Goal: Task Accomplishment & Management: Complete application form

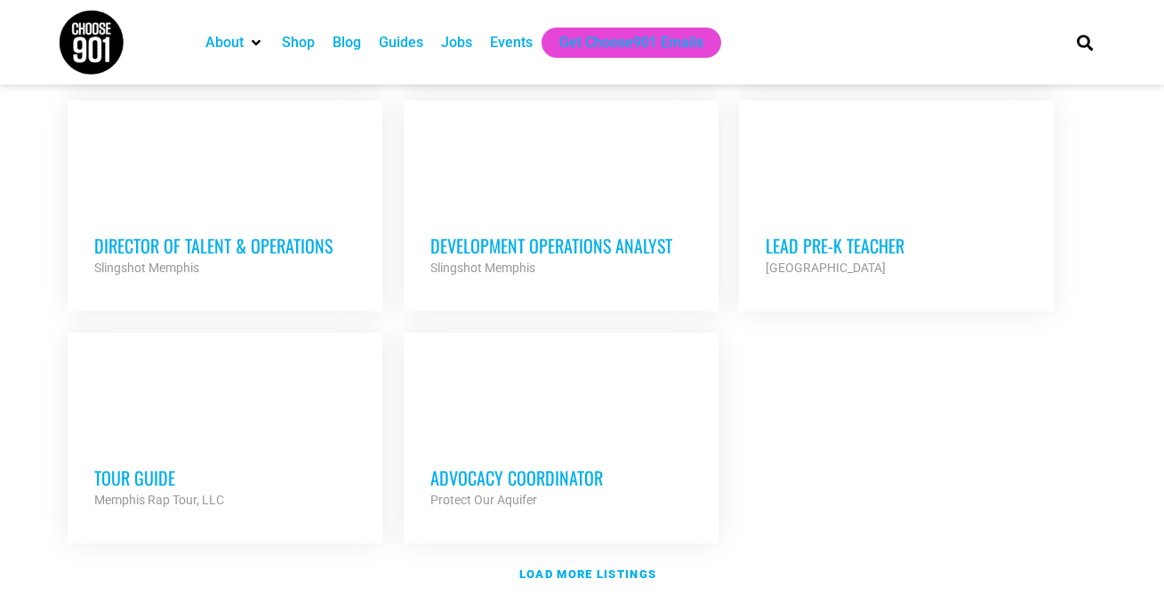
scroll to position [2025, 0]
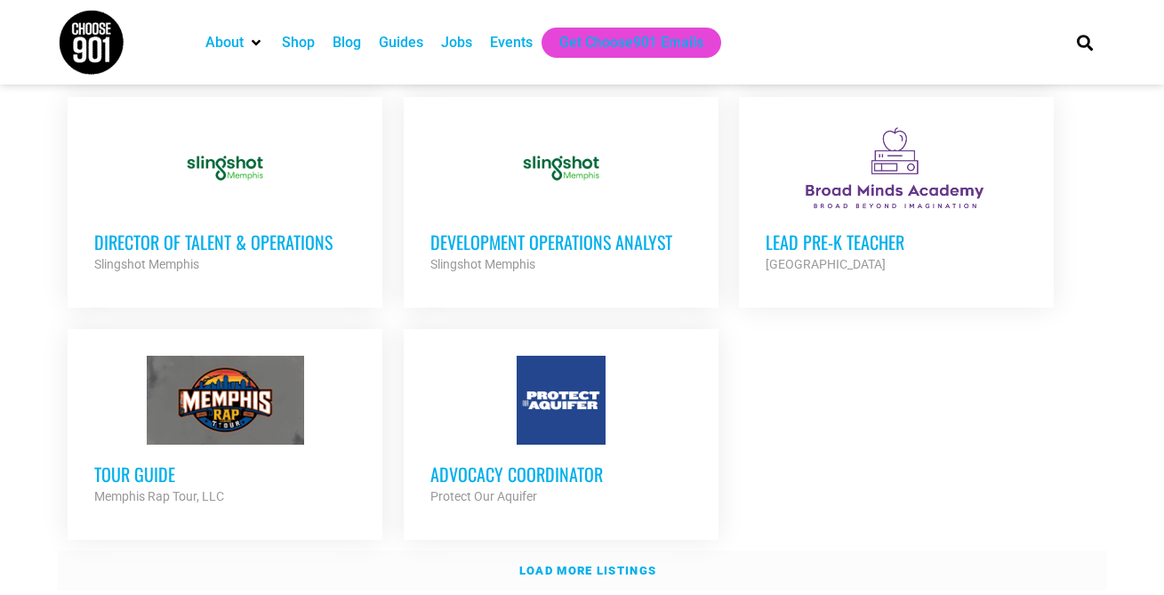
click at [539, 564] on strong "Load more listings" at bounding box center [587, 570] width 137 height 13
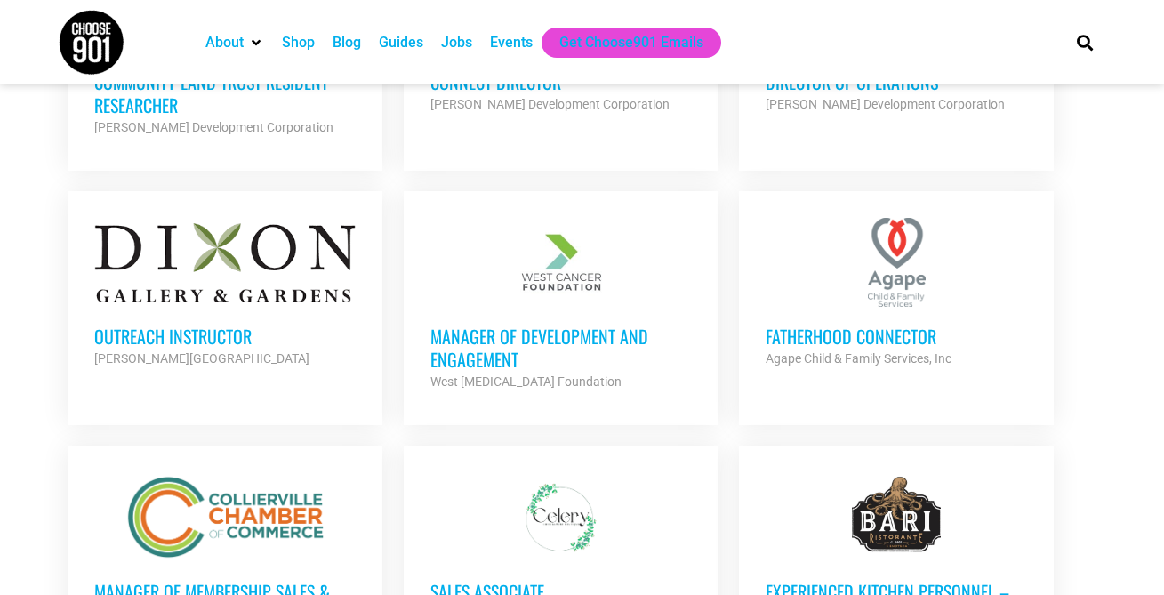
scroll to position [2927, 0]
click at [796, 579] on h3 "Experienced Kitchen Personnel – Line Cook" at bounding box center [896, 602] width 261 height 46
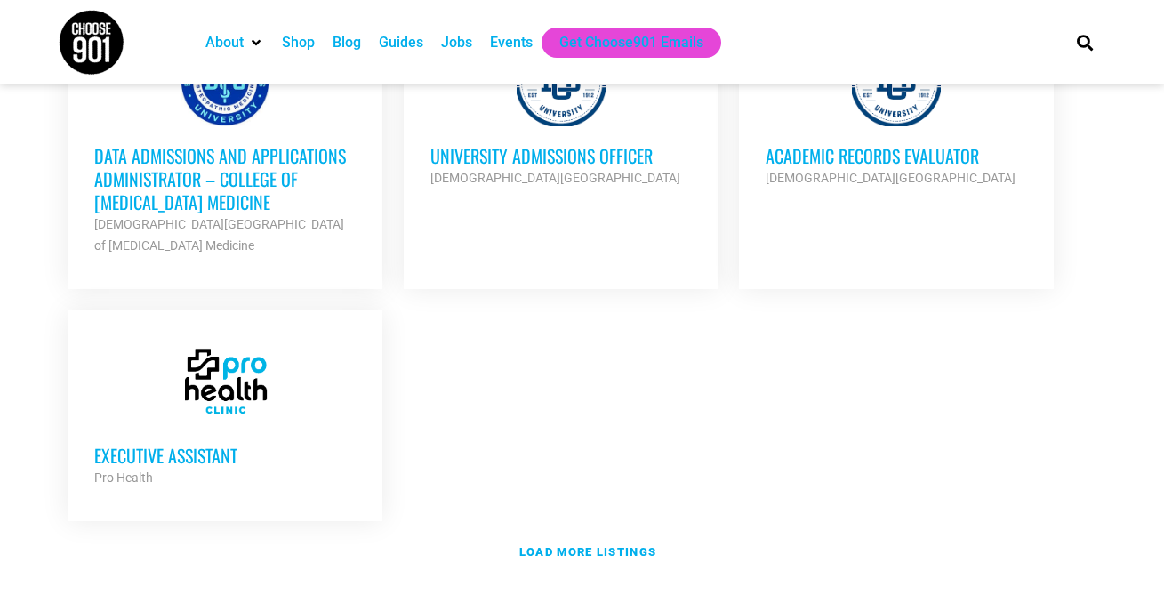
scroll to position [3954, 0]
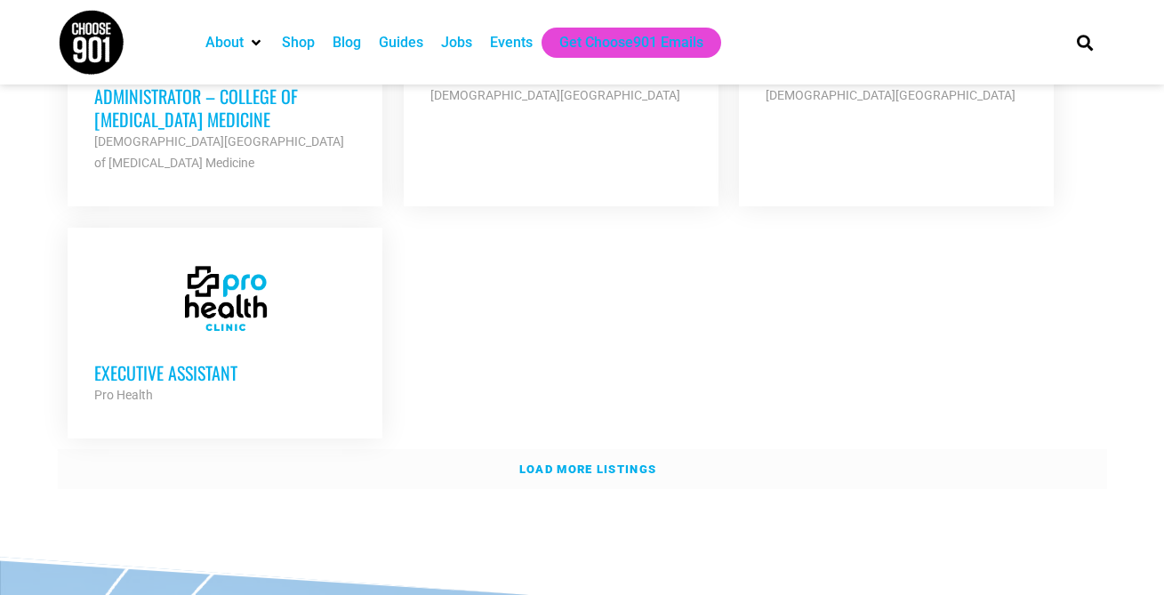
click at [545, 462] on strong "Load more listings" at bounding box center [587, 468] width 137 height 13
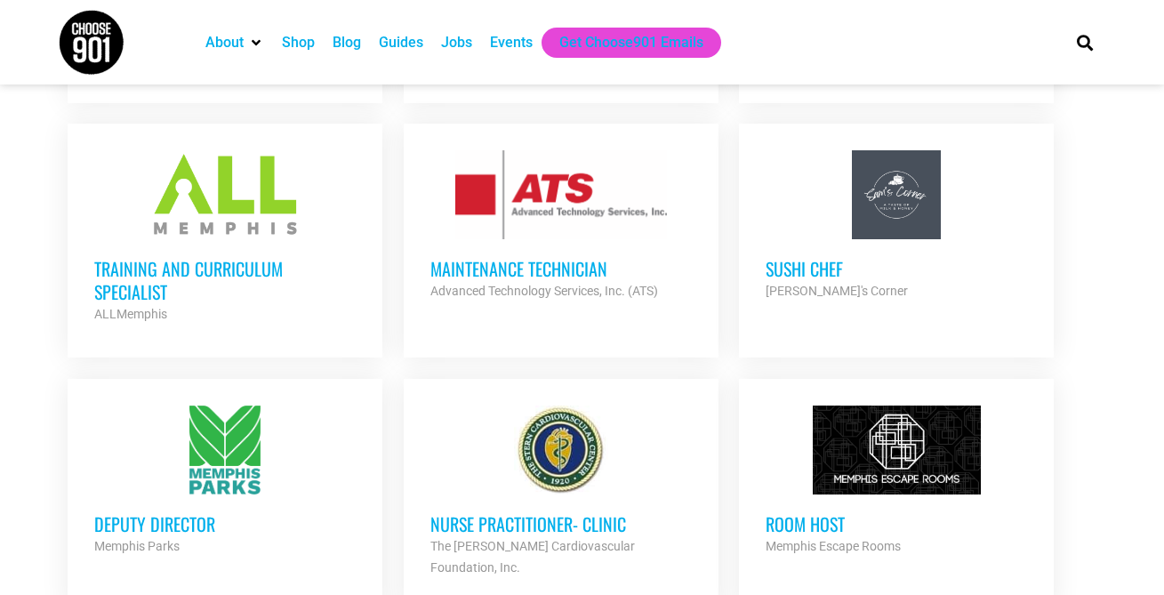
scroll to position [1217, 0]
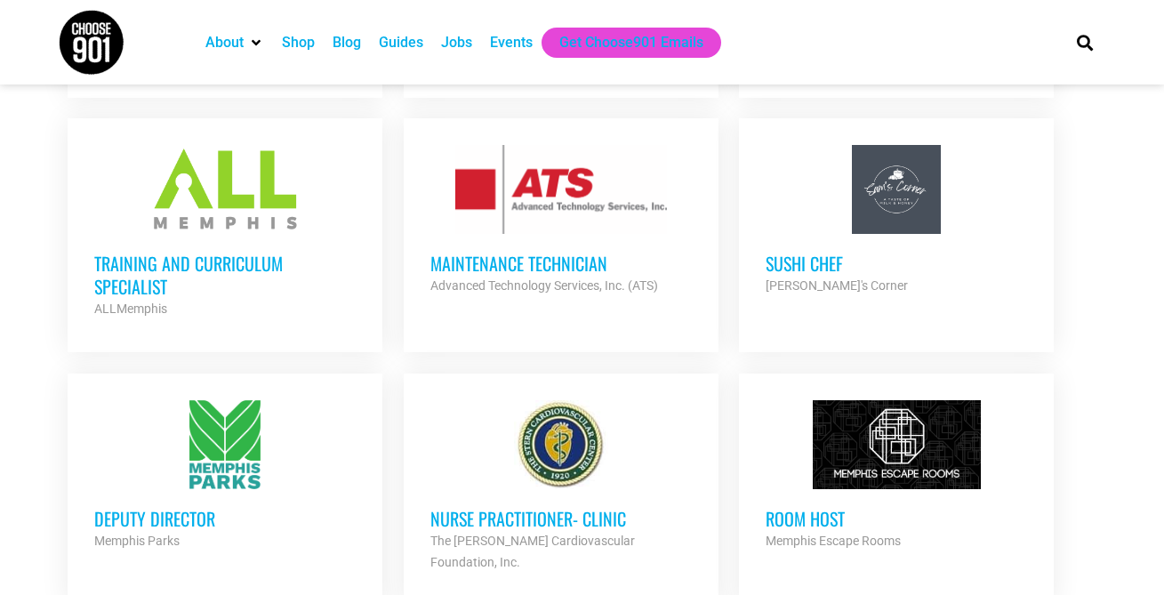
click at [506, 252] on h3 "Maintenance Technician" at bounding box center [560, 263] width 261 height 23
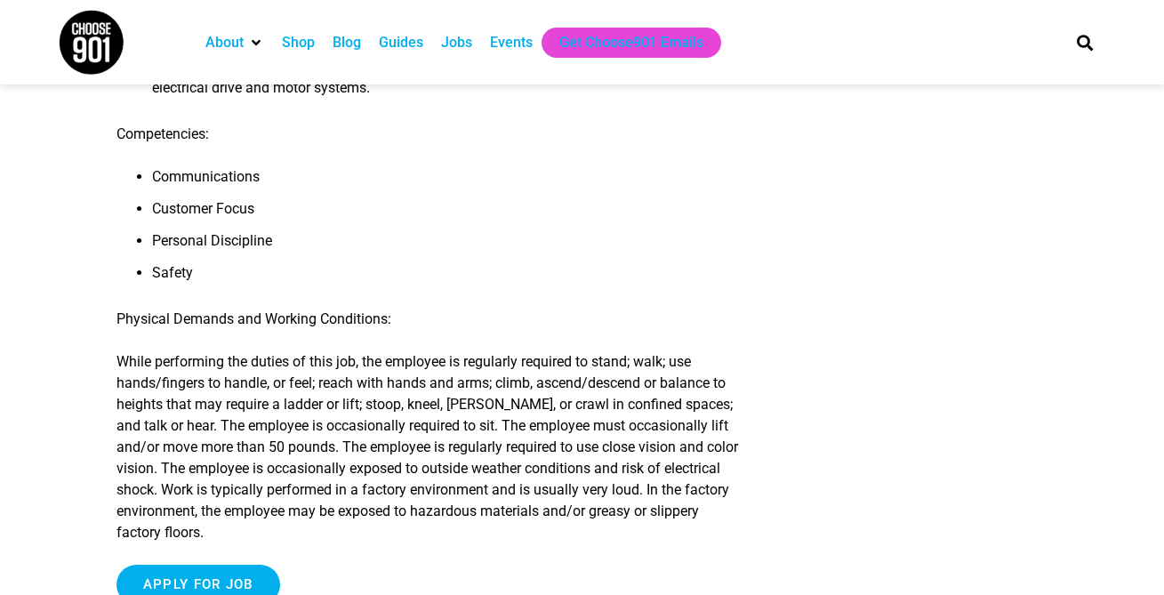
scroll to position [1491, 0]
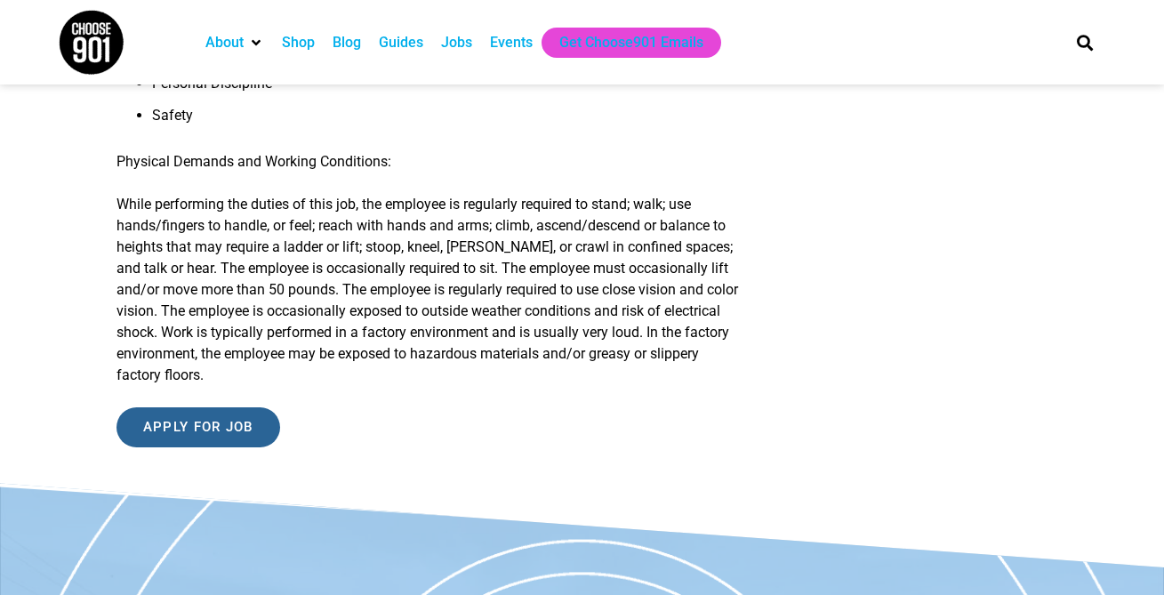
click at [233, 445] on input "Apply for job" at bounding box center [198, 427] width 164 height 40
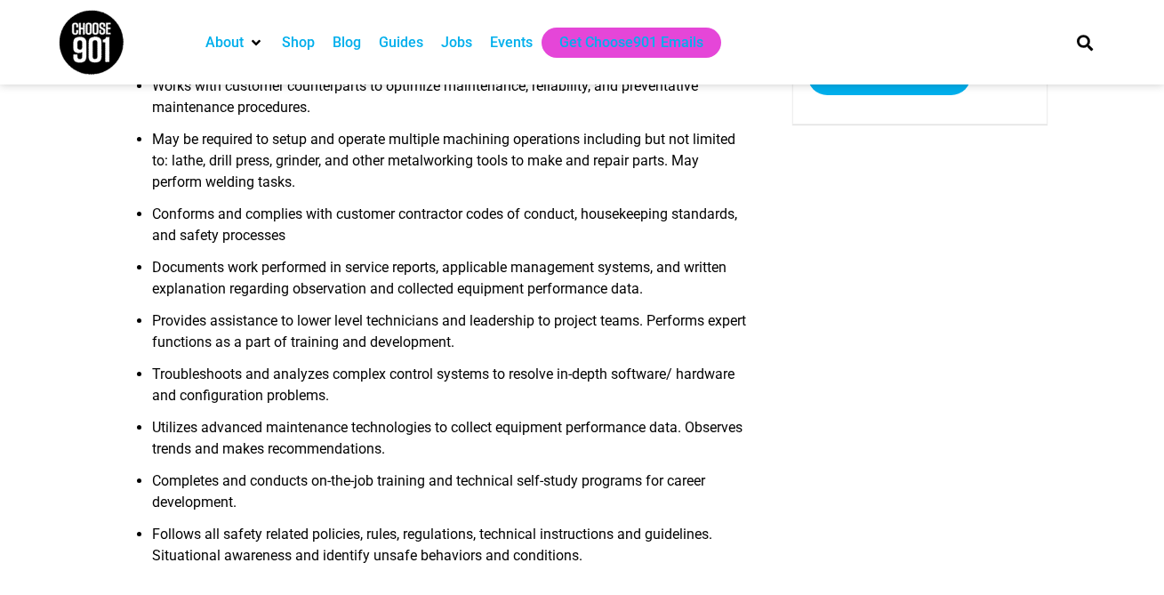
scroll to position [0, 0]
